Goal: Navigation & Orientation: Find specific page/section

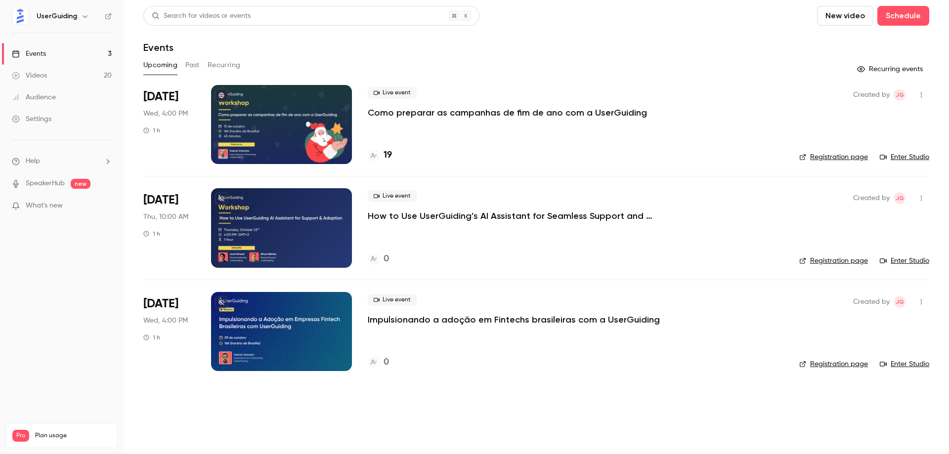
click at [306, 118] on div at bounding box center [281, 124] width 141 height 79
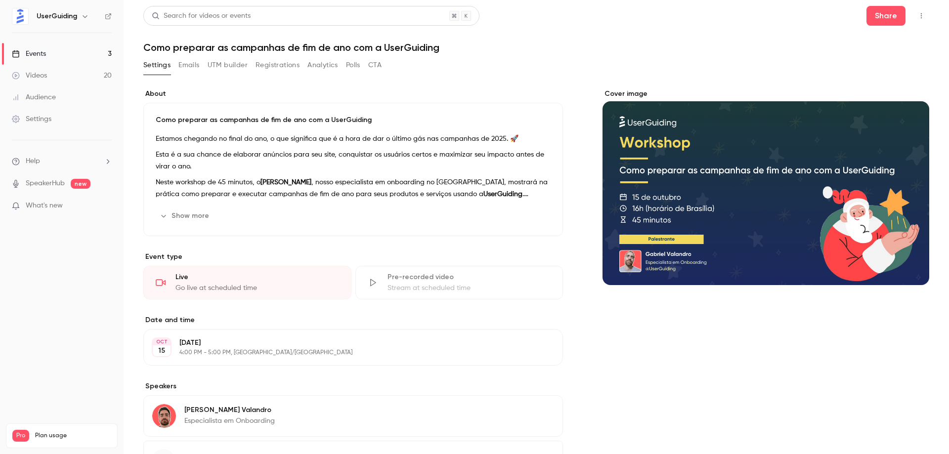
click at [195, 64] on button "Emails" at bounding box center [188, 65] width 21 height 16
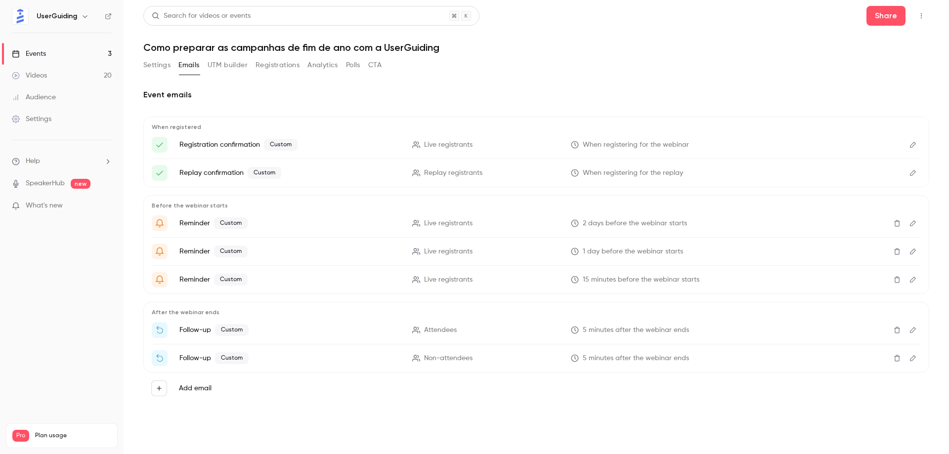
click at [286, 65] on button "Registrations" at bounding box center [278, 65] width 44 height 16
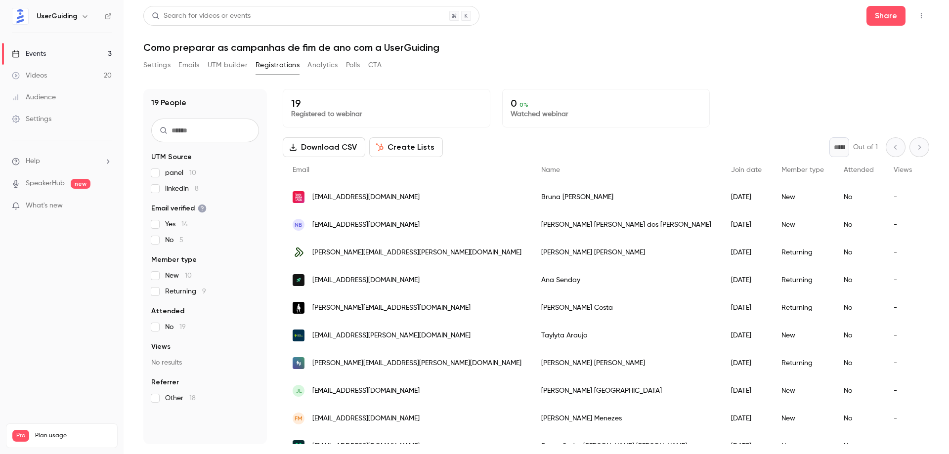
click at [61, 52] on link "Events 3" at bounding box center [62, 54] width 124 height 22
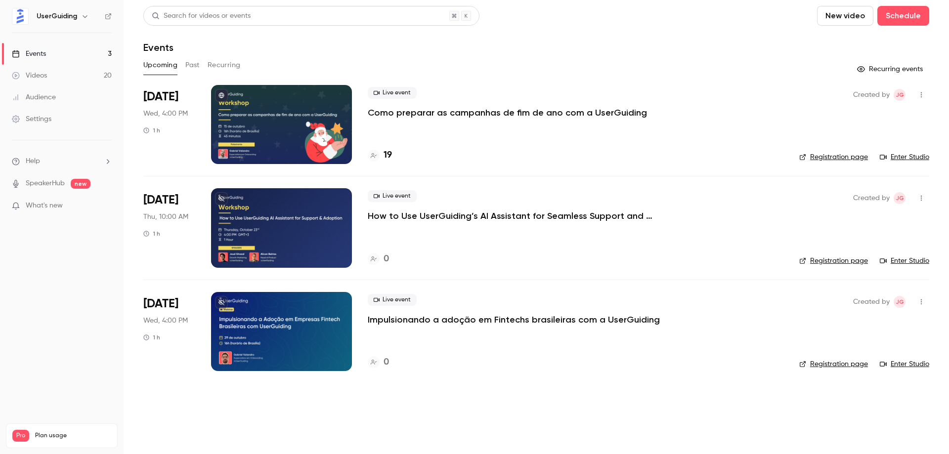
click at [183, 63] on div "Upcoming Past Recurring" at bounding box center [536, 65] width 786 height 16
click at [186, 64] on button "Past" at bounding box center [192, 65] width 14 height 16
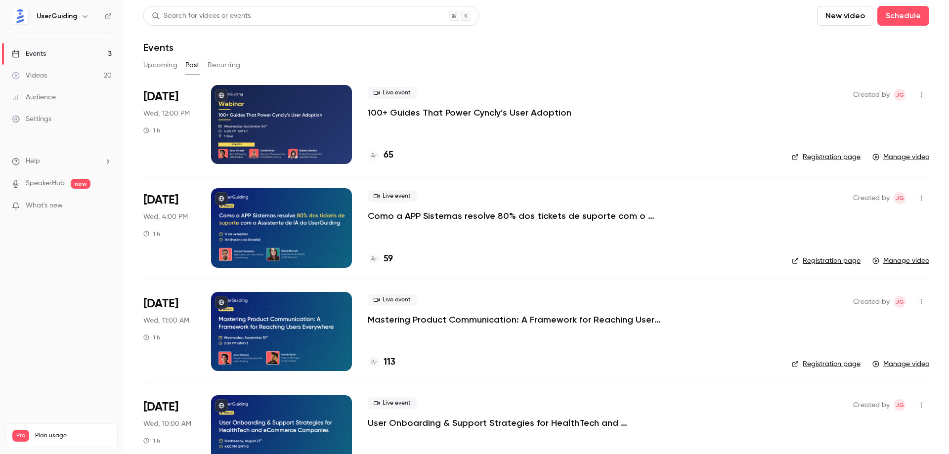
click at [280, 221] on div at bounding box center [281, 227] width 141 height 79
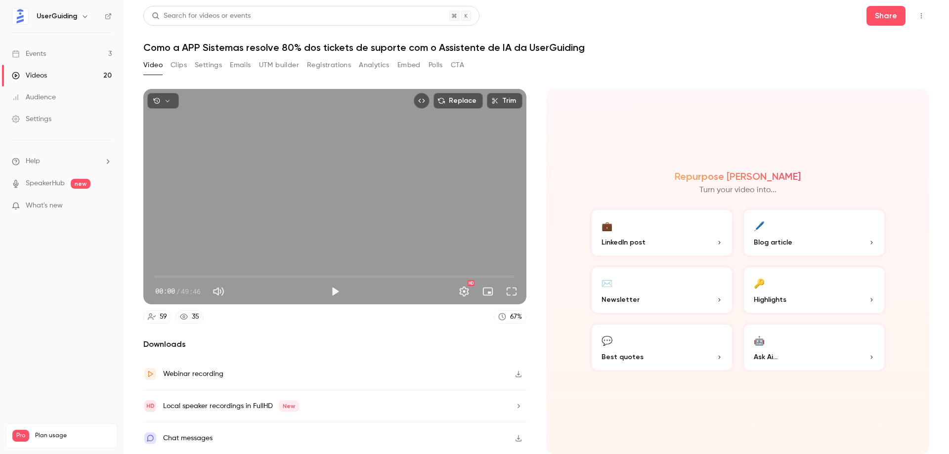
click at [337, 63] on button "Registrations" at bounding box center [329, 65] width 44 height 16
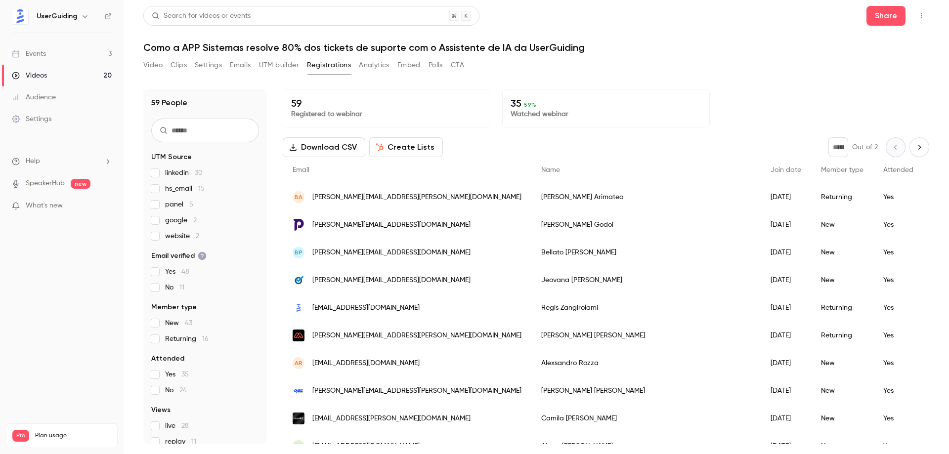
click at [62, 50] on link "Events 3" at bounding box center [62, 54] width 124 height 22
